Goal: Task Accomplishment & Management: Manage account settings

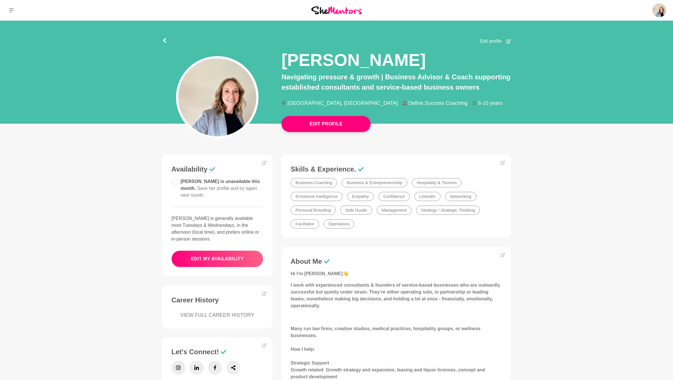
click at [223, 251] on button "edit my availability" at bounding box center [217, 259] width 92 height 17
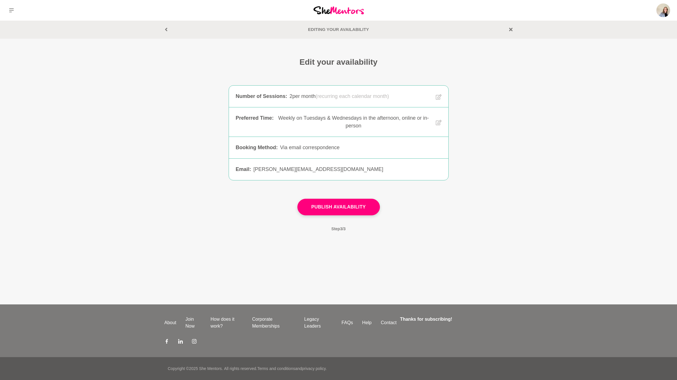
click at [558, 175] on div "Edit your availability Number of Sessions : 2 per month (recurring each calenda…" at bounding box center [338, 147] width 677 height 181
click at [437, 97] on icon at bounding box center [439, 97] width 6 height 7
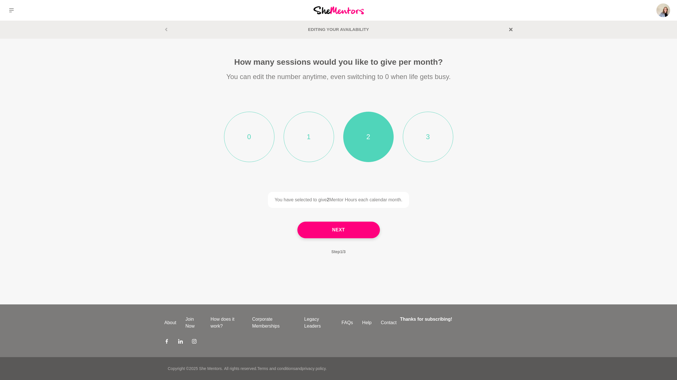
click at [429, 137] on li "3" at bounding box center [428, 137] width 50 height 50
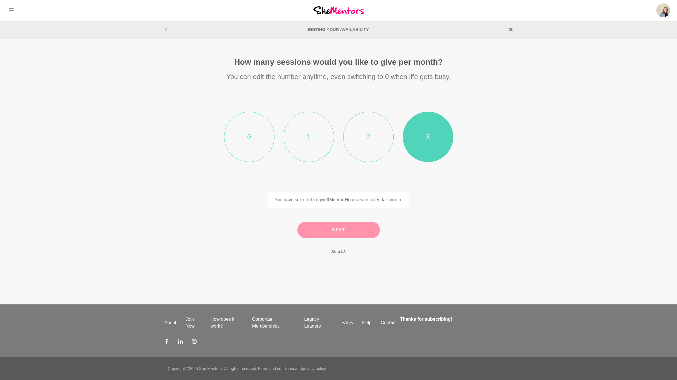
click at [337, 234] on button "Next" at bounding box center [338, 230] width 83 height 17
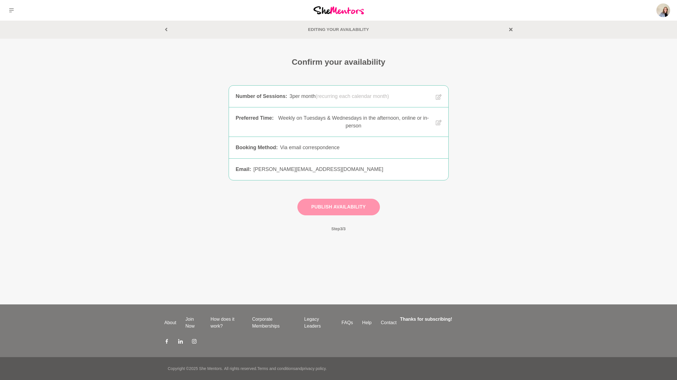
click at [321, 207] on button "Publish Availability" at bounding box center [338, 207] width 83 height 17
